Goal: Task Accomplishment & Management: Use online tool/utility

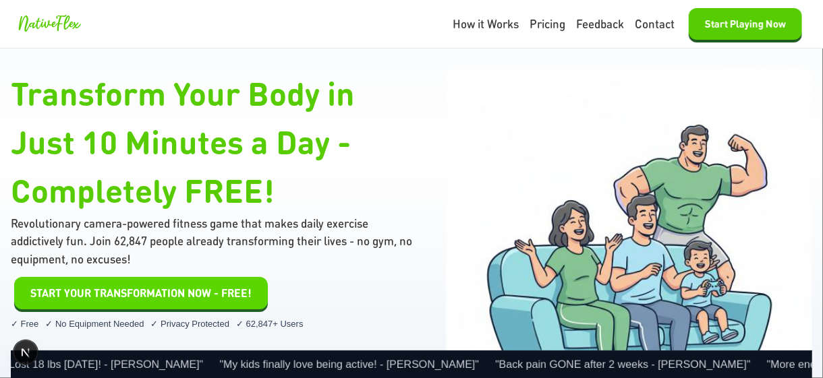
click at [192, 296] on span "START YOUR TRANSFORMATION NOW - FREE!" at bounding box center [140, 293] width 221 height 16
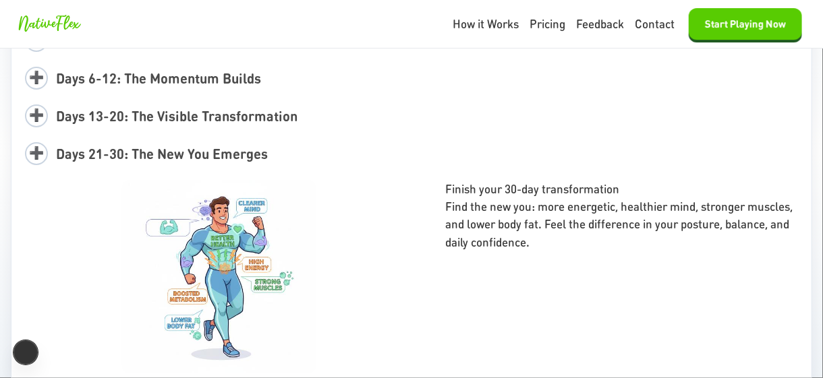
scroll to position [2360, 0]
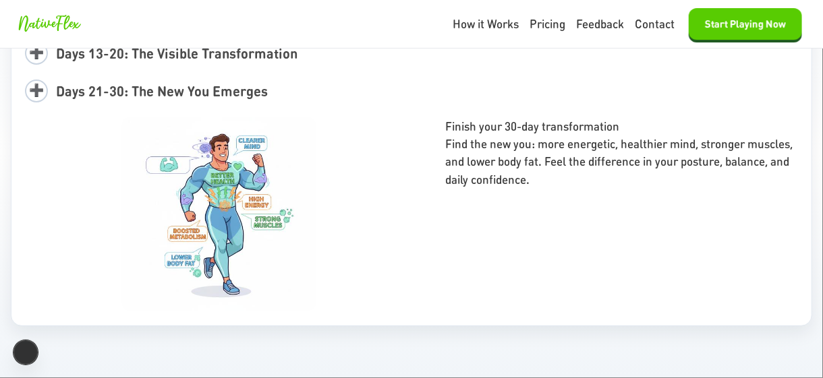
click at [266, 96] on div "➕ Days 21-30: The New You Emerges" at bounding box center [411, 91] width 773 height 31
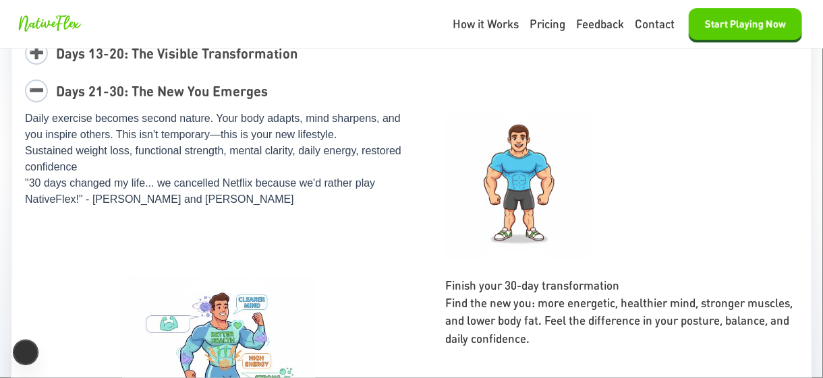
click at [262, 98] on span "Days 21-30: The New You Emerges" at bounding box center [162, 91] width 212 height 18
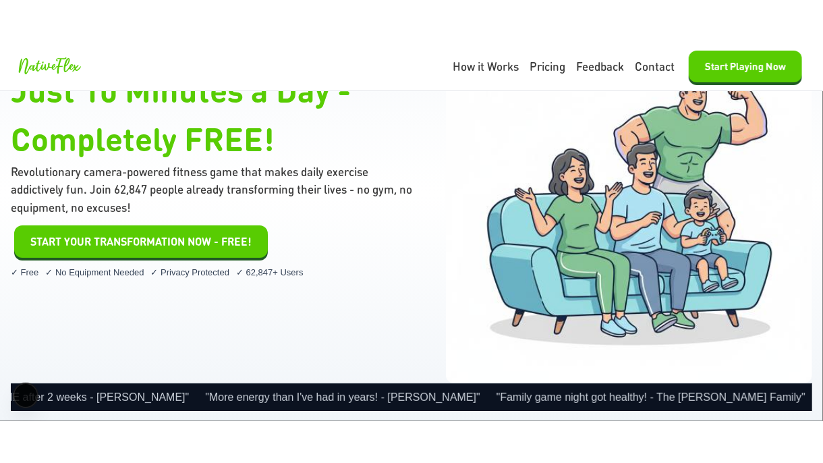
scroll to position [0, 0]
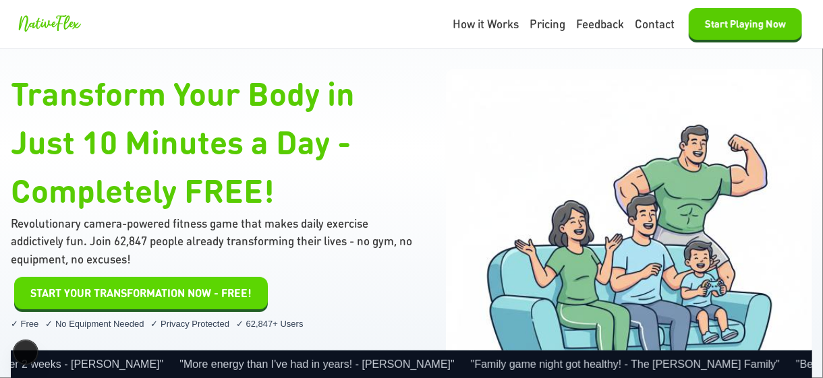
click at [151, 288] on span "START YOUR TRANSFORMATION NOW - FREE!" at bounding box center [140, 293] width 221 height 16
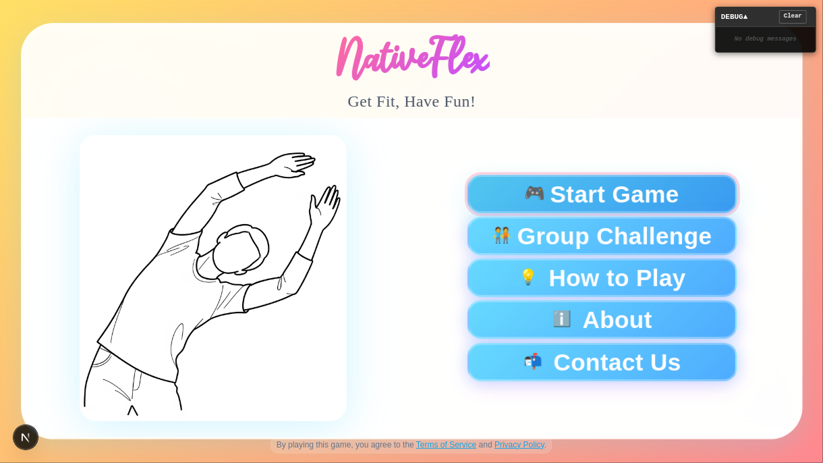
click at [530, 203] on span "🎮" at bounding box center [534, 194] width 22 height 18
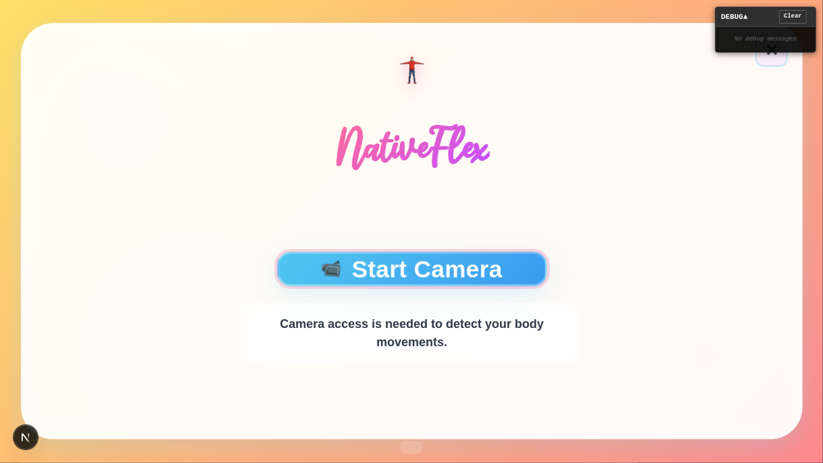
click at [384, 268] on button "📹 Start Camera" at bounding box center [411, 269] width 270 height 34
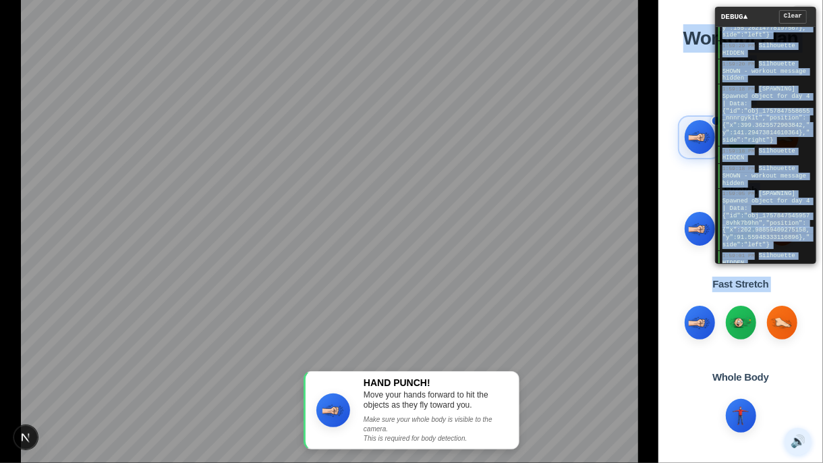
drag, startPoint x: 725, startPoint y: 65, endPoint x: 765, endPoint y: 347, distance: 284.1
click at [767, 350] on main "HAND PUNCH! Move your hands forward to hit the objects as they fly toward you. …" at bounding box center [411, 231] width 823 height 463
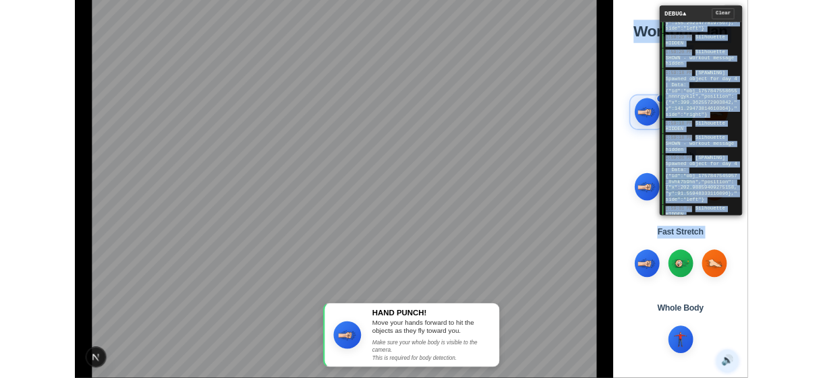
scroll to position [2650, 0]
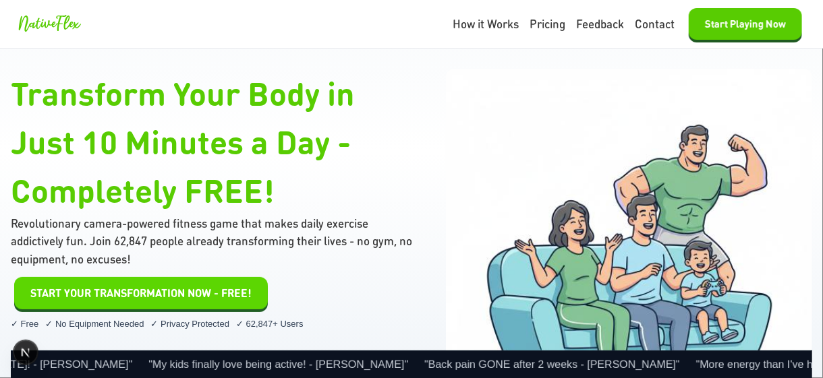
click at [97, 295] on span "START YOUR TRANSFORMATION NOW - FREE!" at bounding box center [140, 293] width 221 height 16
click at [216, 305] on button "START YOUR TRANSFORMATION NOW - FREE!" at bounding box center [141, 293] width 254 height 32
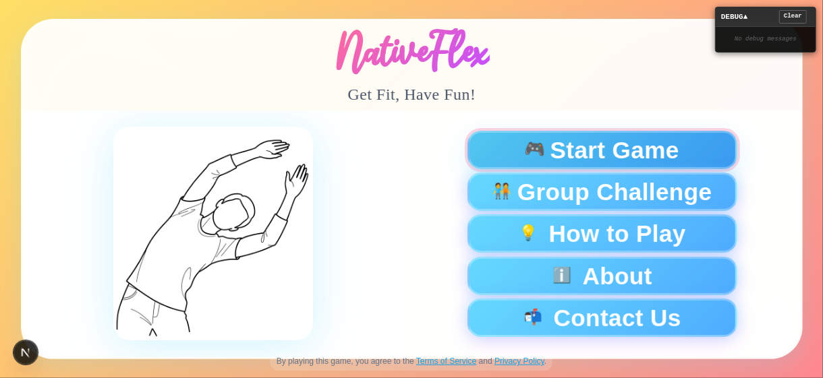
click at [529, 136] on button "🎮 Start Game" at bounding box center [602, 150] width 270 height 38
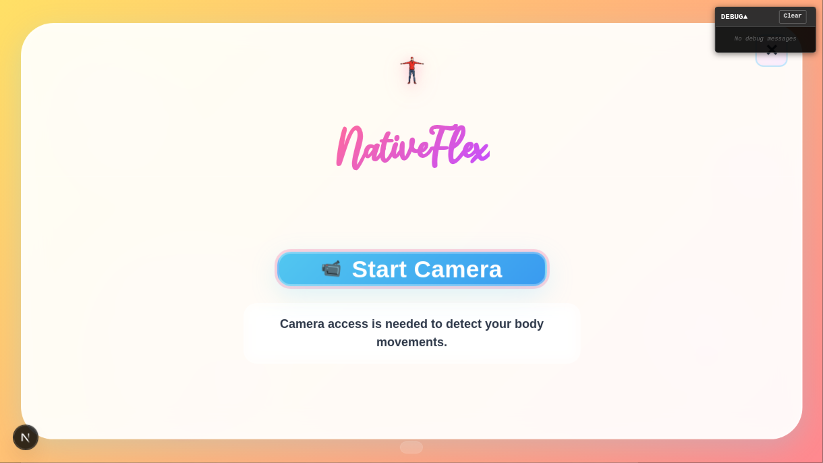
click at [430, 262] on button "📹 Start Camera" at bounding box center [411, 269] width 270 height 34
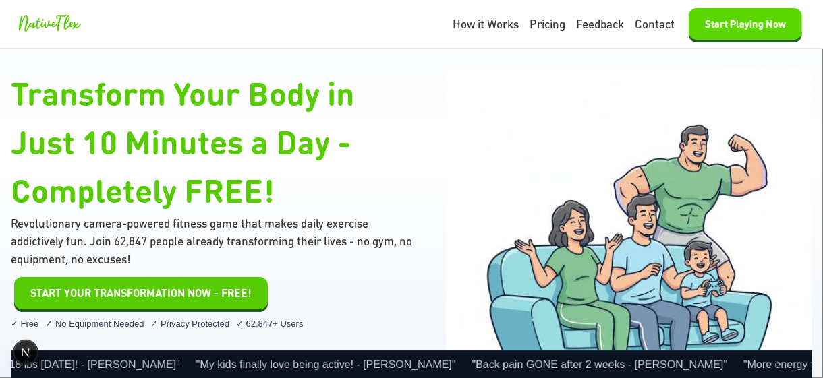
click at [748, 31] on button "Start Playing Now" at bounding box center [744, 24] width 113 height 32
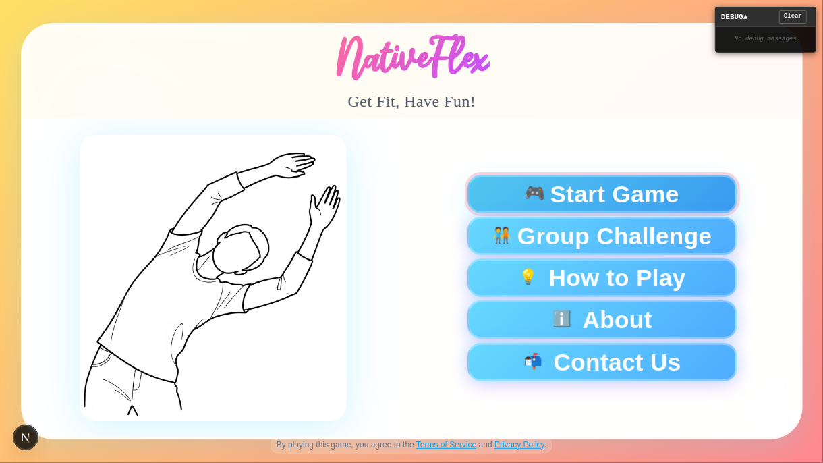
click at [552, 196] on span "Start Game" at bounding box center [614, 194] width 129 height 24
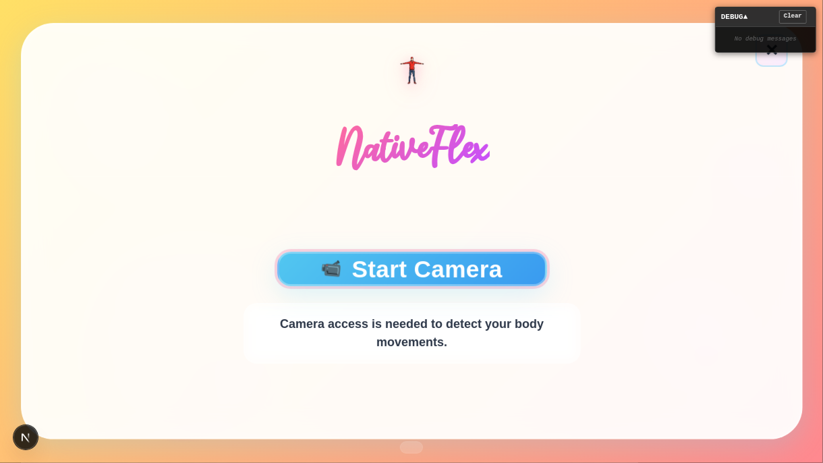
click at [473, 252] on button "📹 Start Camera" at bounding box center [411, 269] width 270 height 34
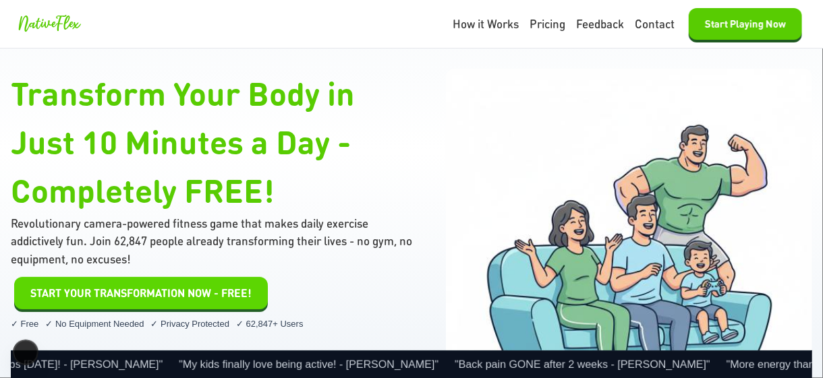
click at [144, 303] on button "START YOUR TRANSFORMATION NOW - FREE!" at bounding box center [141, 293] width 254 height 32
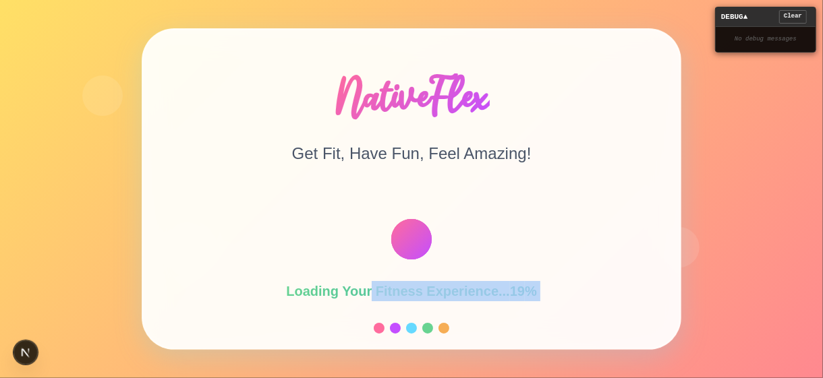
drag, startPoint x: 223, startPoint y: 345, endPoint x: 399, endPoint y: 321, distance: 177.6
click at [399, 262] on div "Loading Your Fitness Experience... 19 % 🚀 Getting everything ready for your ama…" at bounding box center [411, 379] width 417 height 384
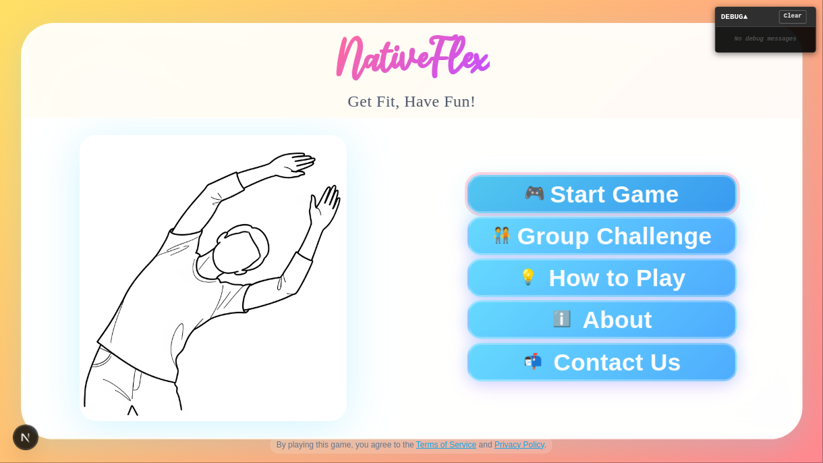
click at [613, 194] on span "Start Game" at bounding box center [614, 194] width 129 height 24
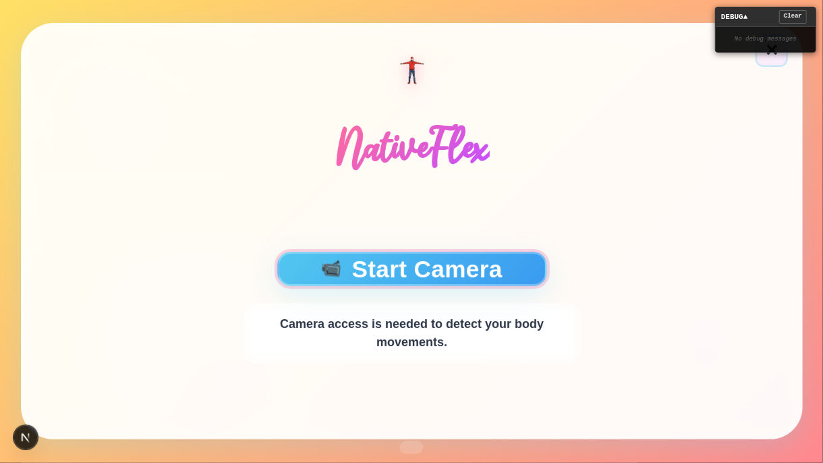
click at [415, 264] on button "📹 Start Camera" at bounding box center [411, 269] width 270 height 34
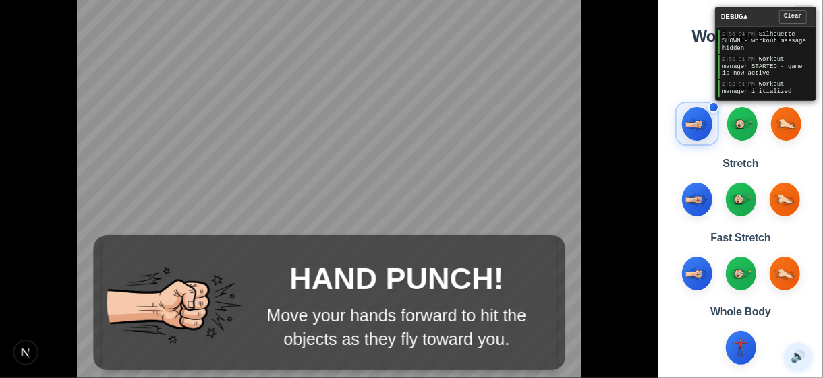
click at [726, 47] on div "2:56:04 PM Silhouette SHOWN - workout message hidden 2:55:51 PM Workout manager…" at bounding box center [765, 63] width 100 height 73
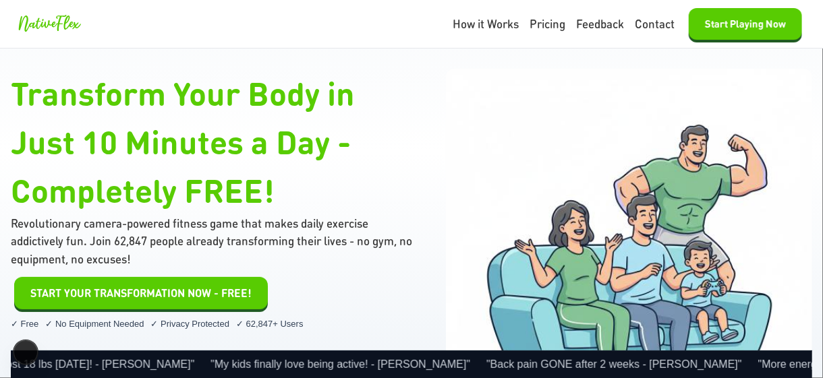
click at [212, 273] on div "Transform Your Body in Just 10 Minutes a Day - Completely FREE! Revolutionary c…" at bounding box center [212, 200] width 403 height 262
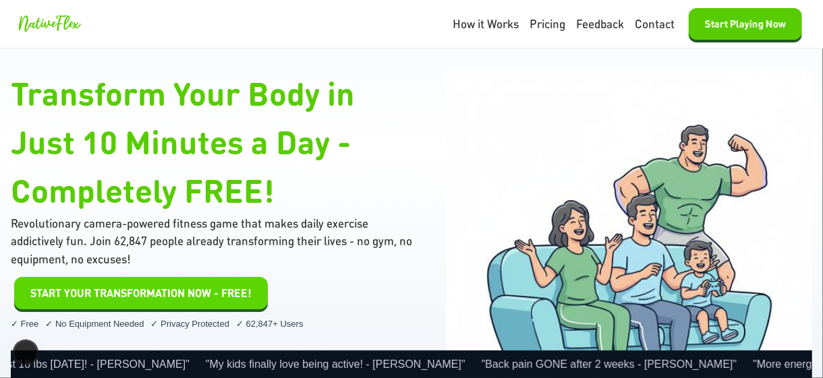
click at [204, 297] on span "START YOUR TRANSFORMATION NOW - FREE!" at bounding box center [140, 293] width 221 height 16
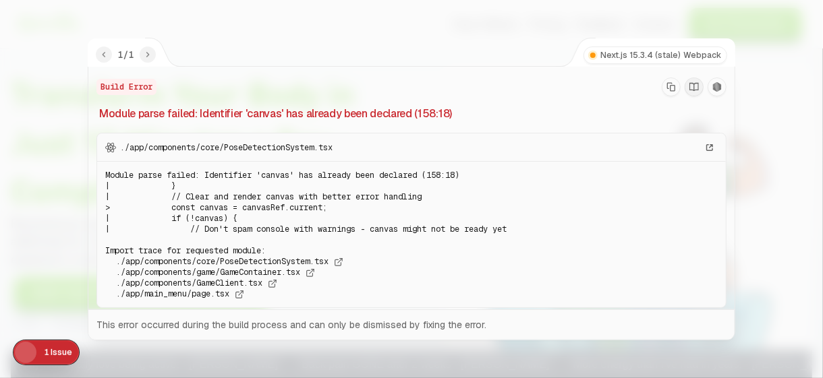
click at [262, 85] on icon "Copy Stack Trace" at bounding box center [670, 86] width 9 height 9
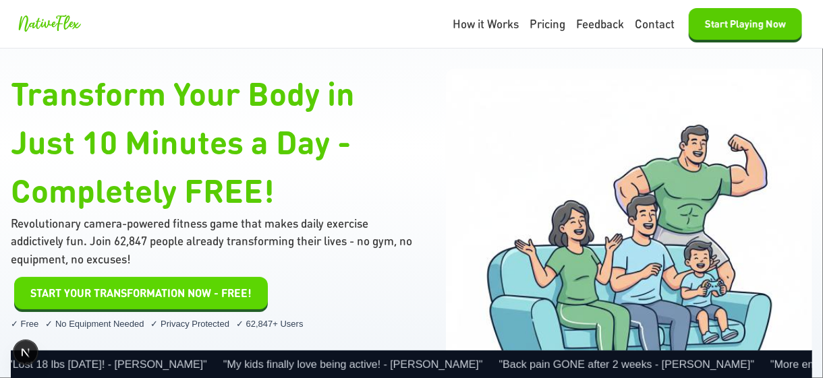
click at [172, 286] on span "START YOUR TRANSFORMATION NOW - FREE!" at bounding box center [140, 293] width 221 height 16
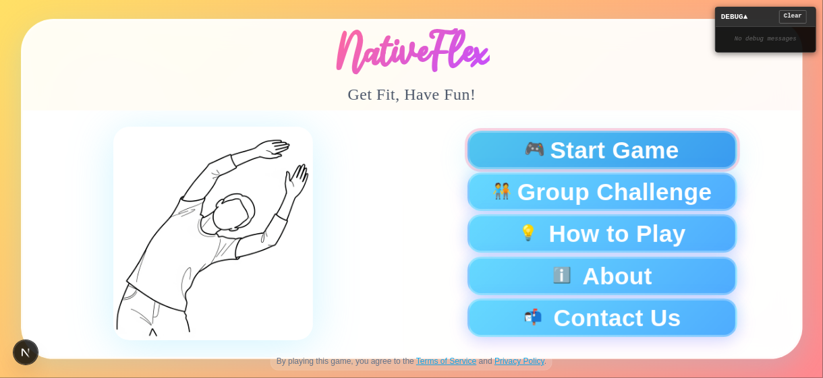
click at [609, 143] on span "Start Game" at bounding box center [614, 150] width 129 height 24
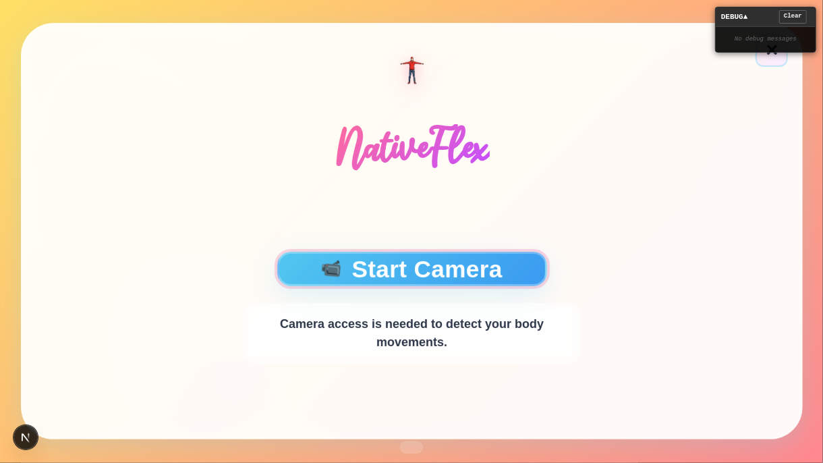
click at [492, 263] on button "📹 Start Camera" at bounding box center [411, 269] width 270 height 34
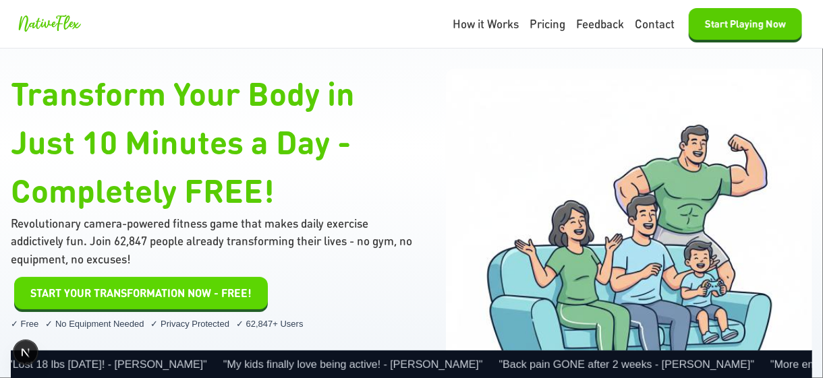
click at [194, 280] on button "START YOUR TRANSFORMATION NOW - FREE!" at bounding box center [141, 293] width 254 height 32
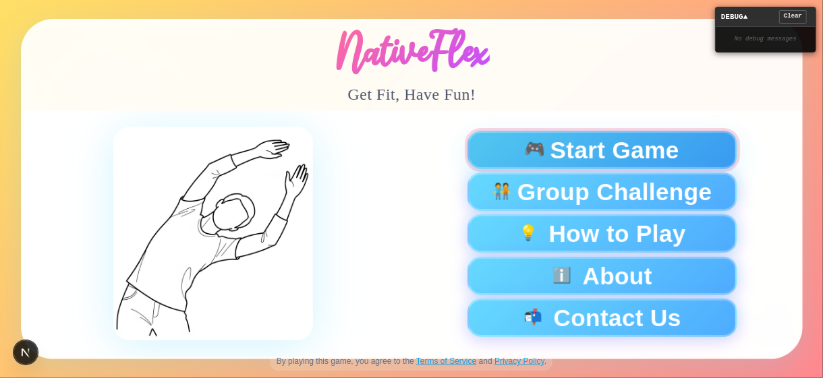
click at [614, 144] on span "Start Game" at bounding box center [614, 150] width 129 height 24
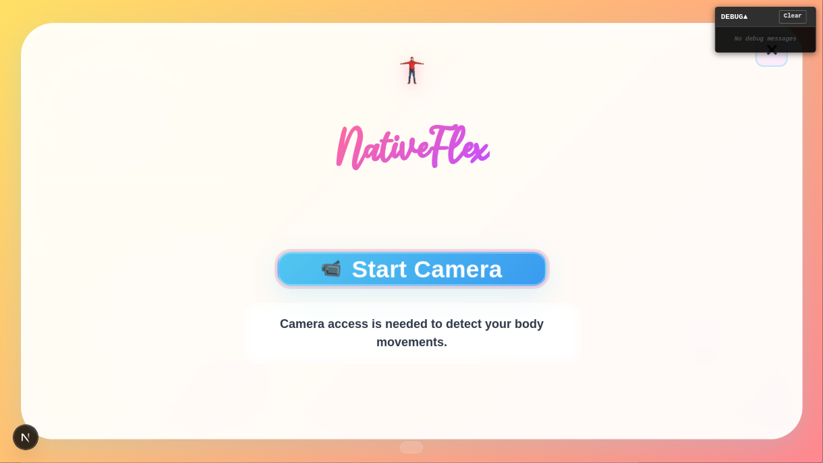
click at [470, 269] on button "📹 Start Camera" at bounding box center [411, 269] width 270 height 34
